Goal: Task Accomplishment & Management: Manage account settings

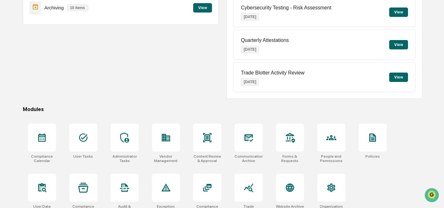
scroll to position [95, 0]
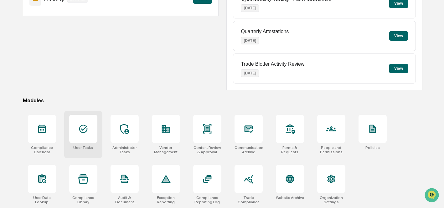
click at [88, 137] on div at bounding box center [83, 129] width 28 height 28
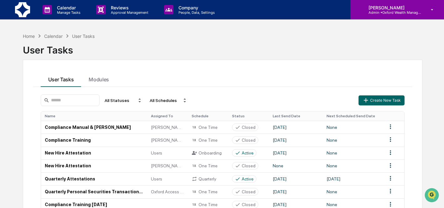
click at [426, 11] on div "[PERSON_NAME] Admin • Oxford Wealth Management" at bounding box center [397, 9] width 94 height 19
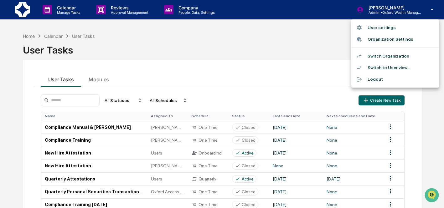
click at [396, 54] on li "Switch Organization" at bounding box center [395, 56] width 88 height 12
